Goal: Task Accomplishment & Management: Manage account settings

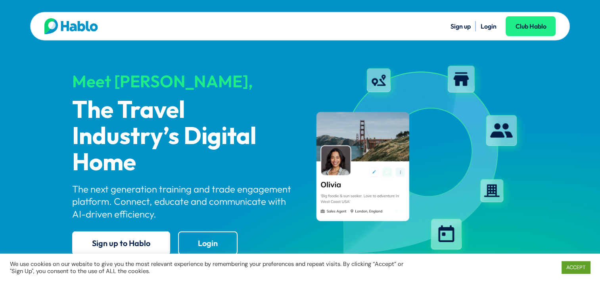
click at [491, 26] on link "Login" at bounding box center [488, 26] width 16 height 8
click at [577, 268] on link "ACCEPT" at bounding box center [575, 267] width 29 height 12
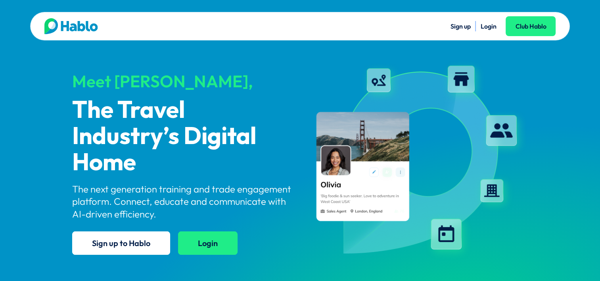
click at [212, 249] on link "Login" at bounding box center [207, 242] width 59 height 23
